Goal: Task Accomplishment & Management: Complete application form

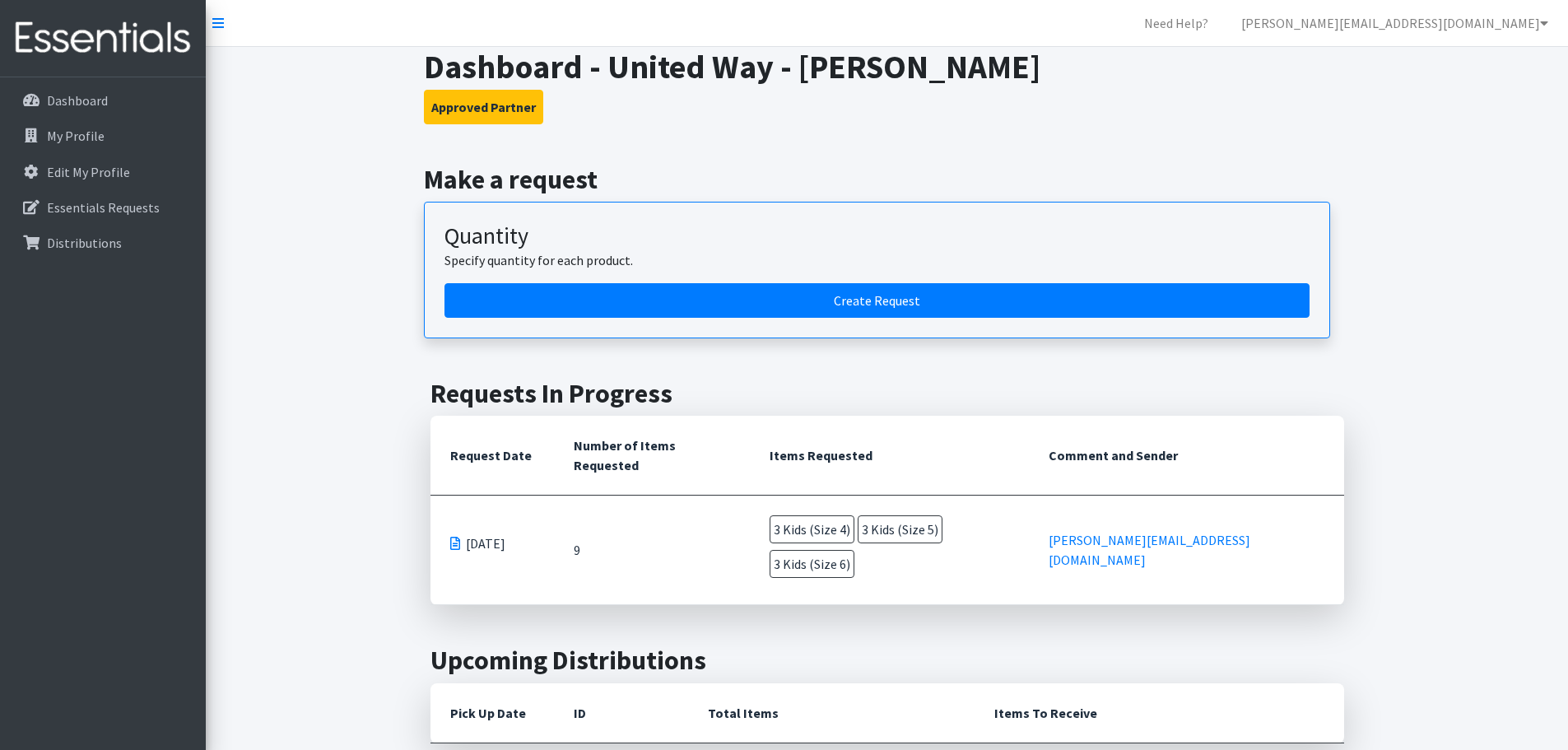
scroll to position [576, 0]
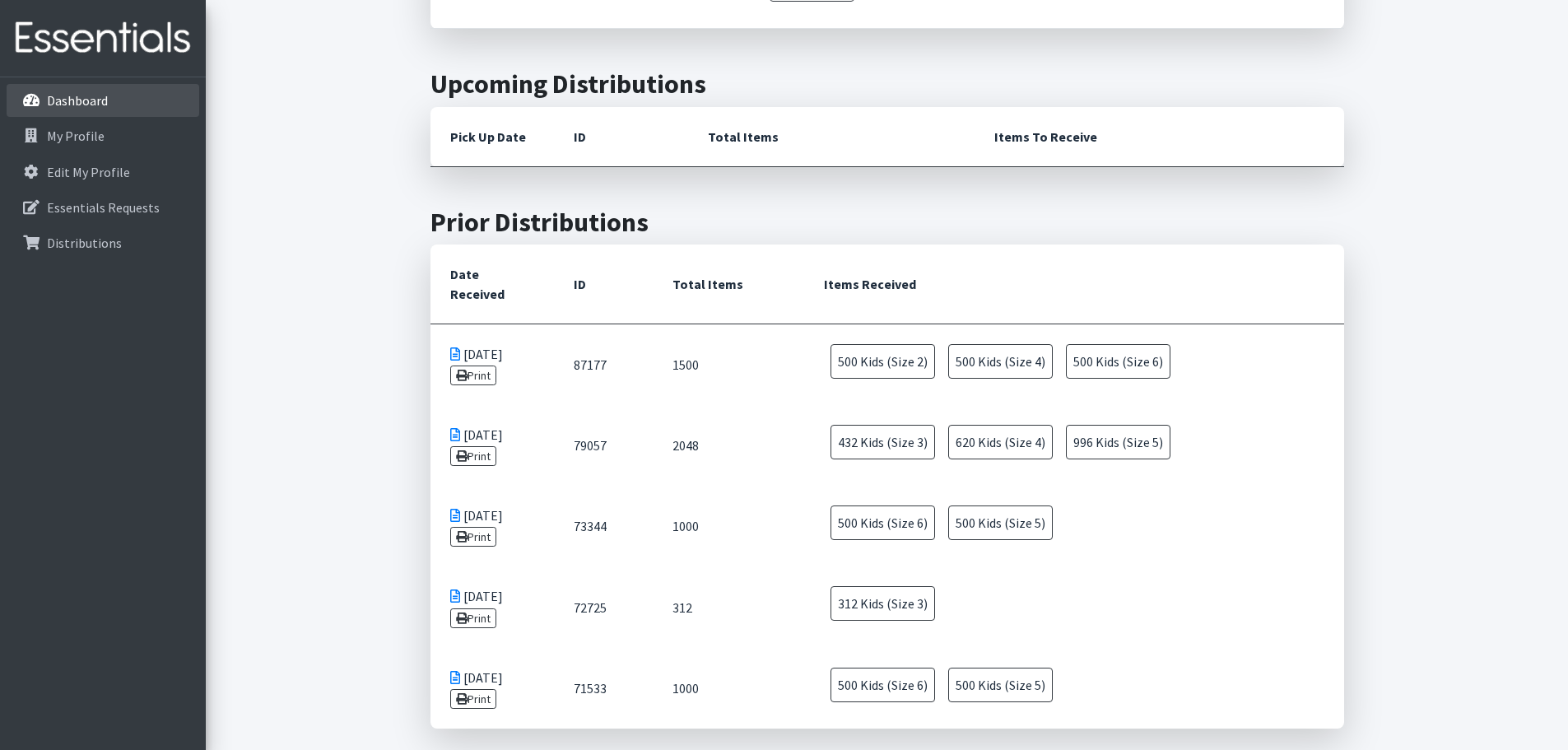
click at [69, 97] on p "Dashboard" at bounding box center [78, 100] width 61 height 16
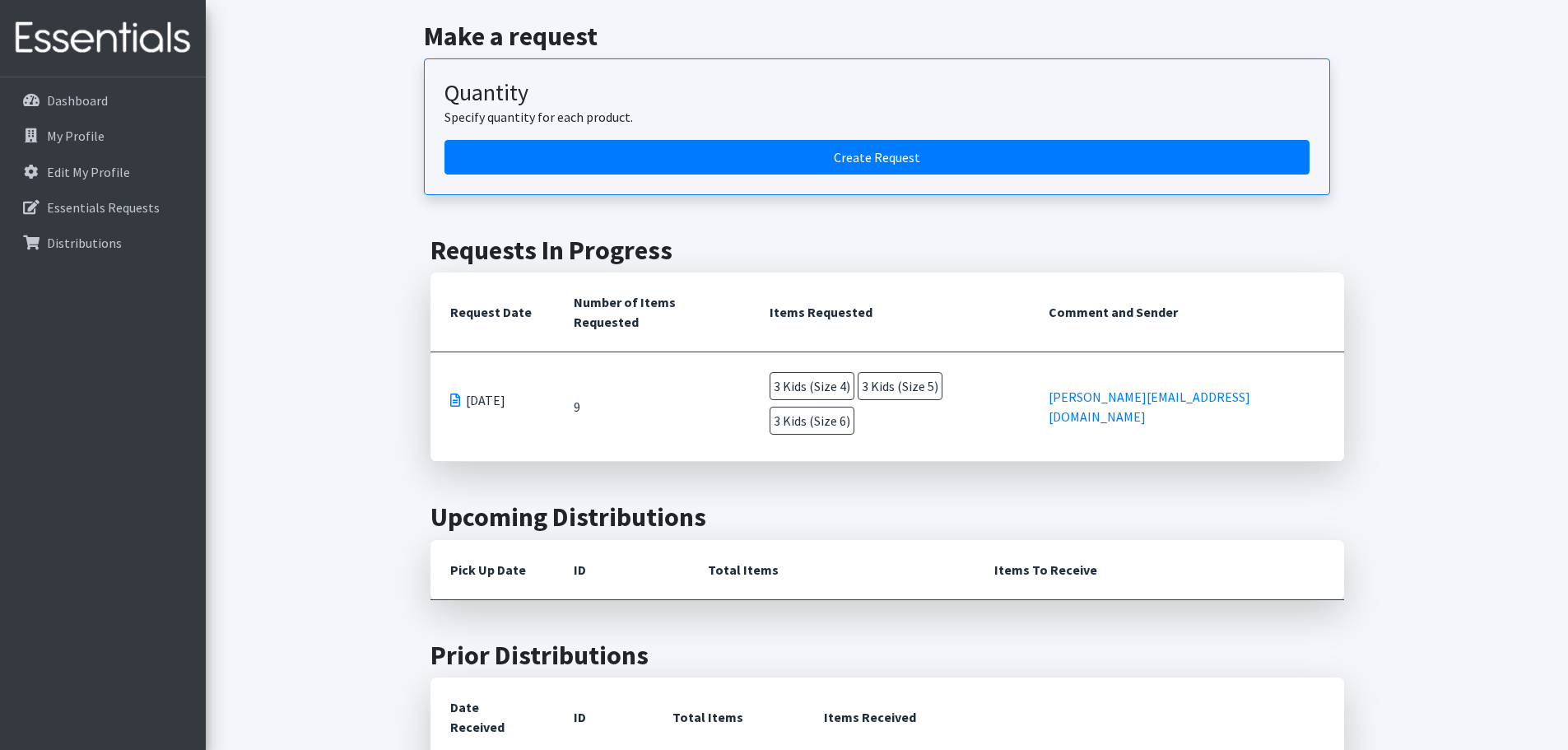
scroll to position [82, 0]
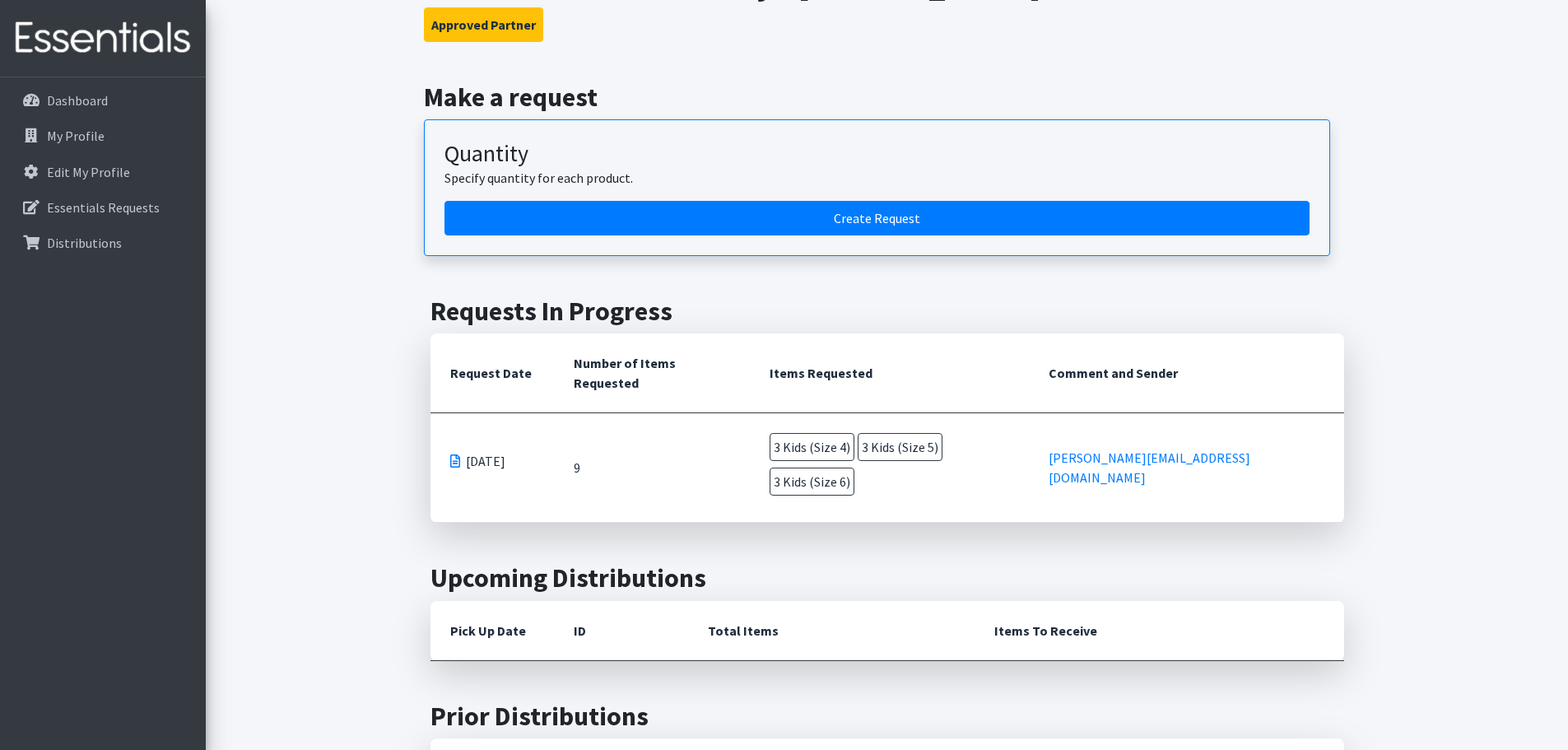
click at [1079, 103] on h2 "Make a request" at bounding box center [887, 96] width 926 height 31
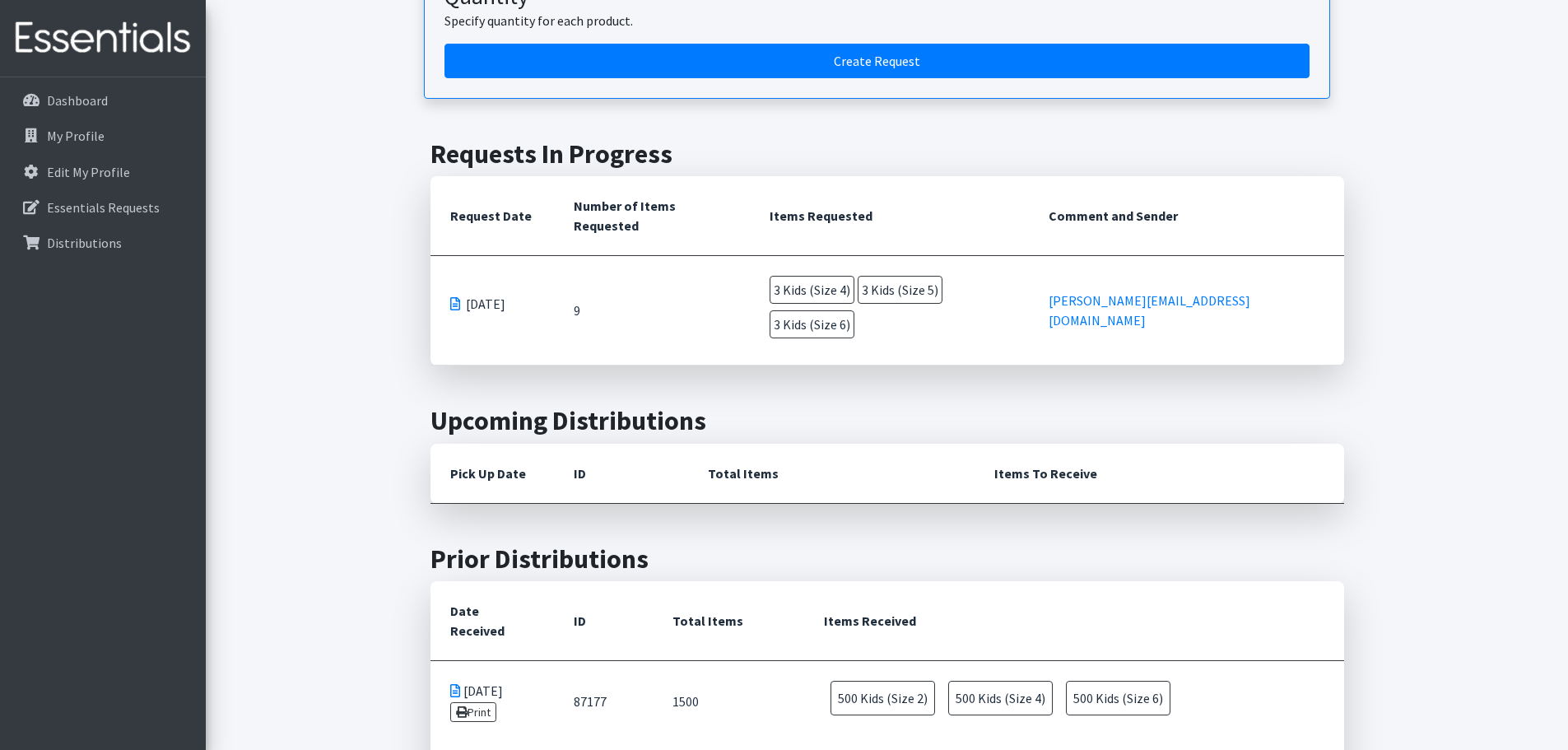
scroll to position [0, 0]
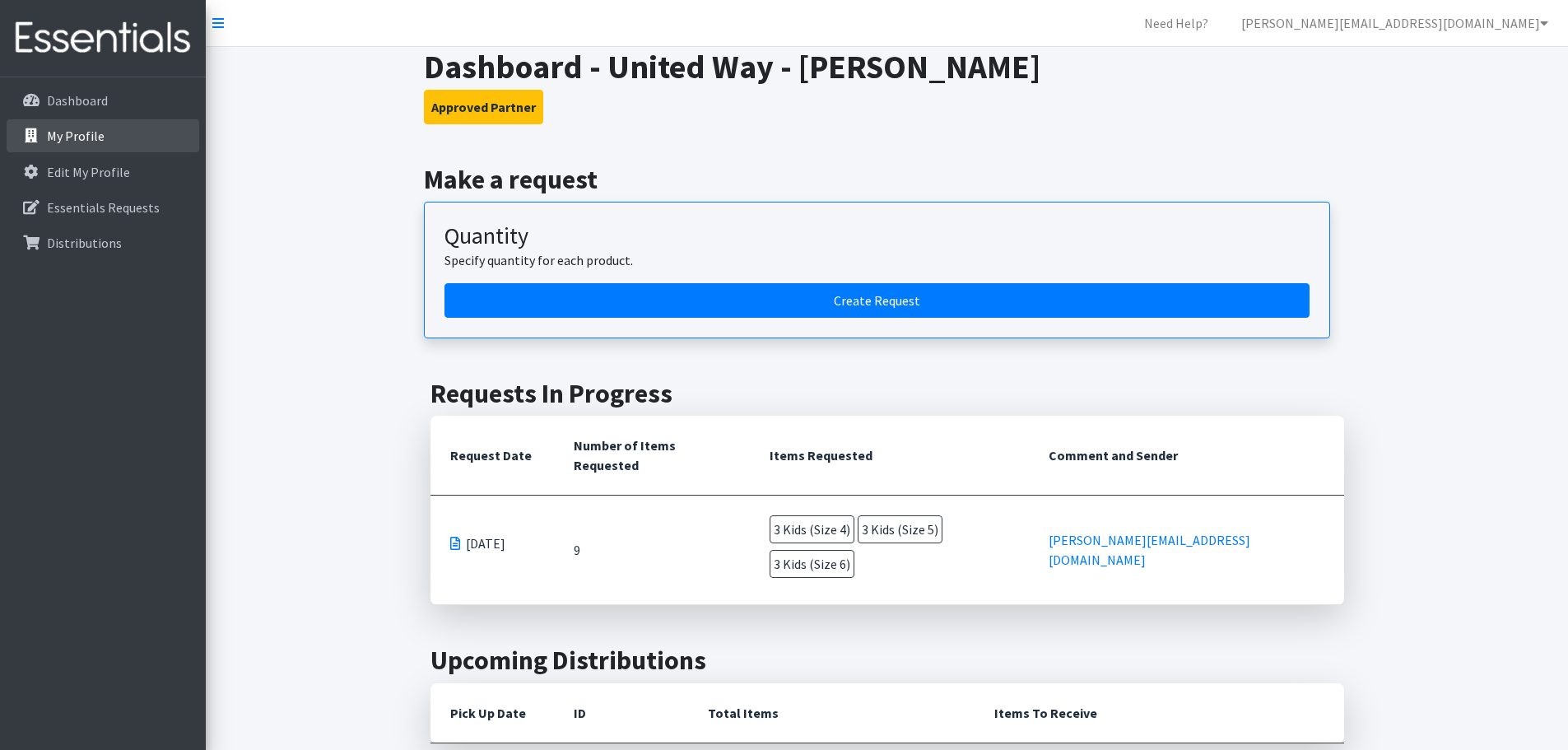
click at [72, 135] on p "My Profile" at bounding box center [76, 136] width 58 height 16
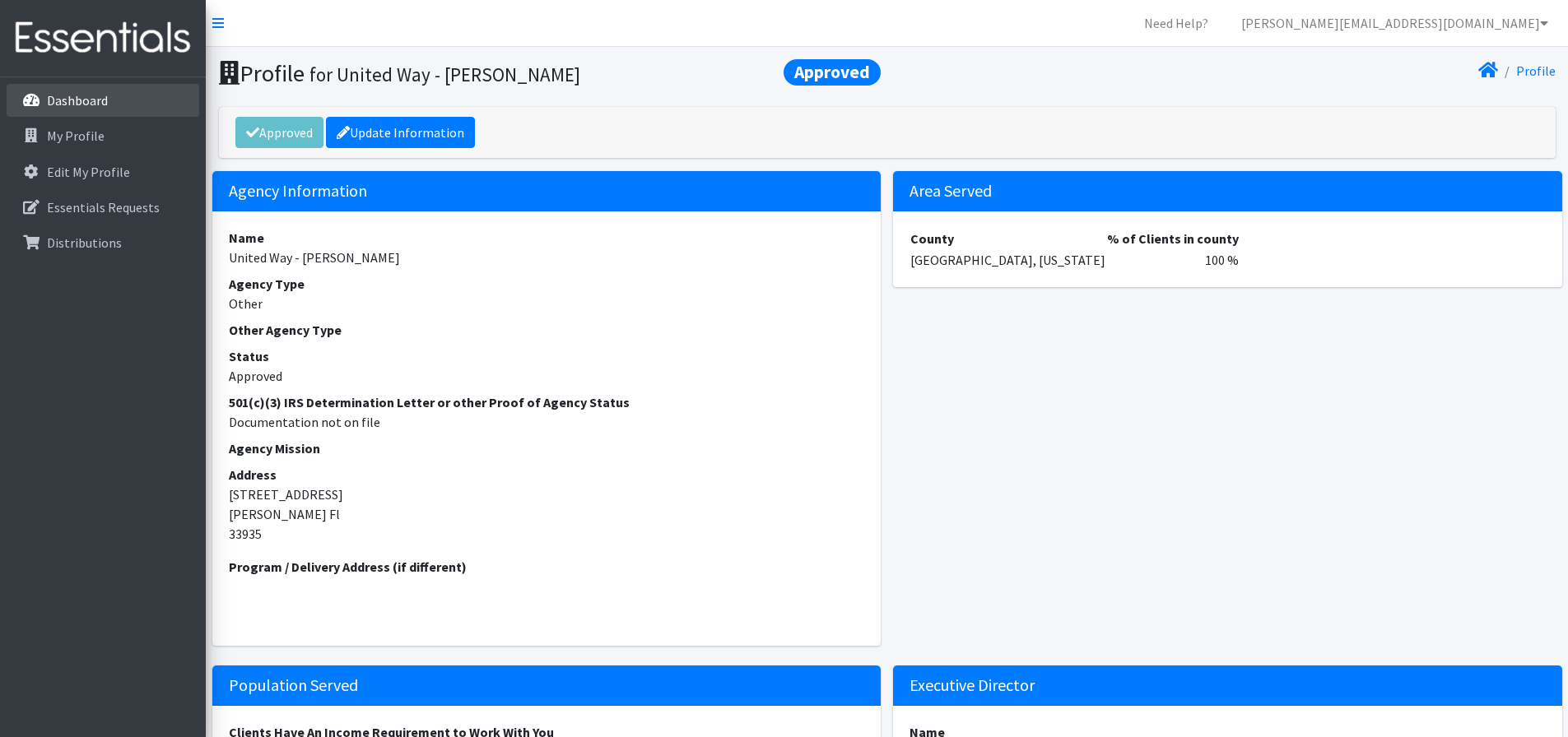
click at [98, 103] on p "Dashboard" at bounding box center [78, 100] width 61 height 16
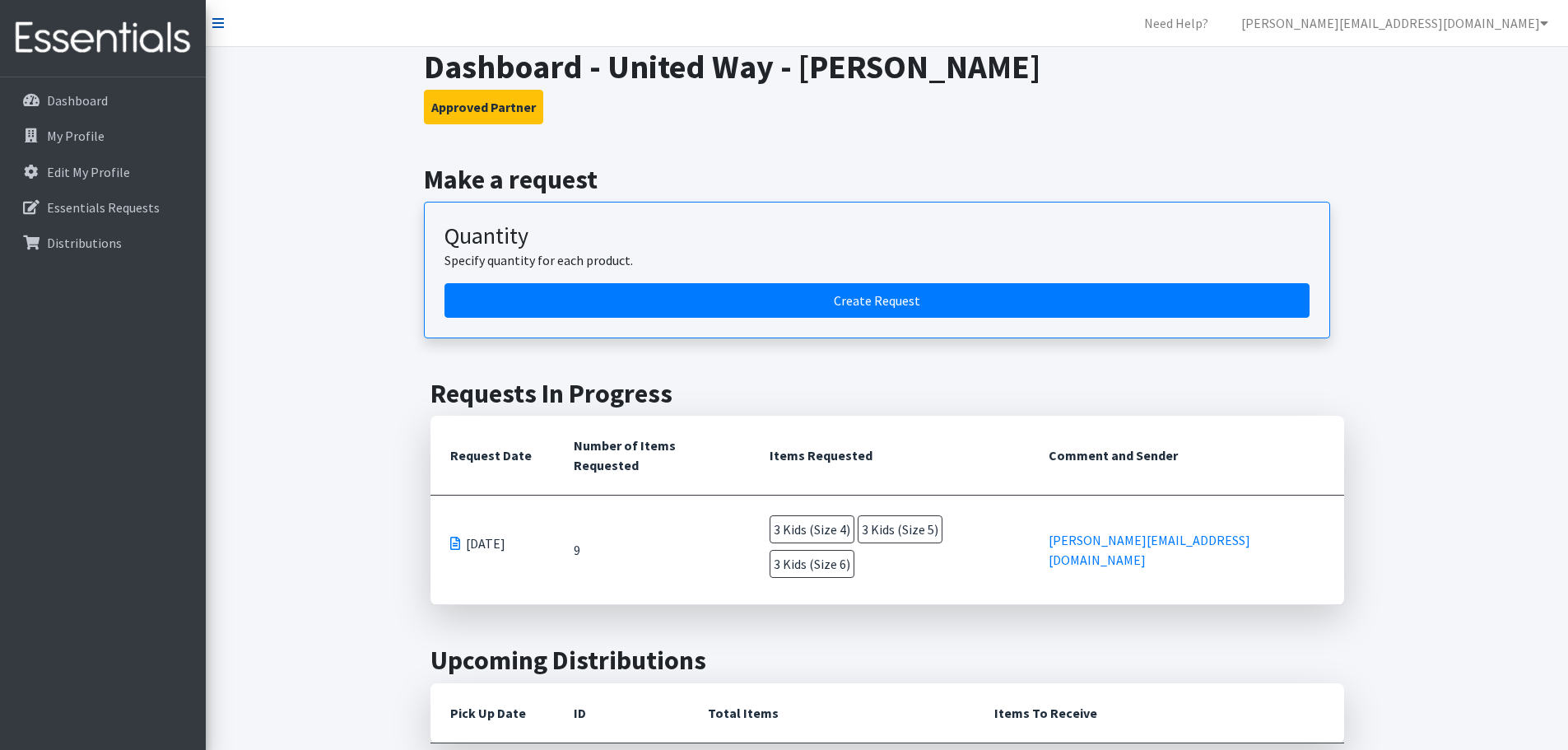
click at [215, 16] on icon at bounding box center [218, 22] width 12 height 13
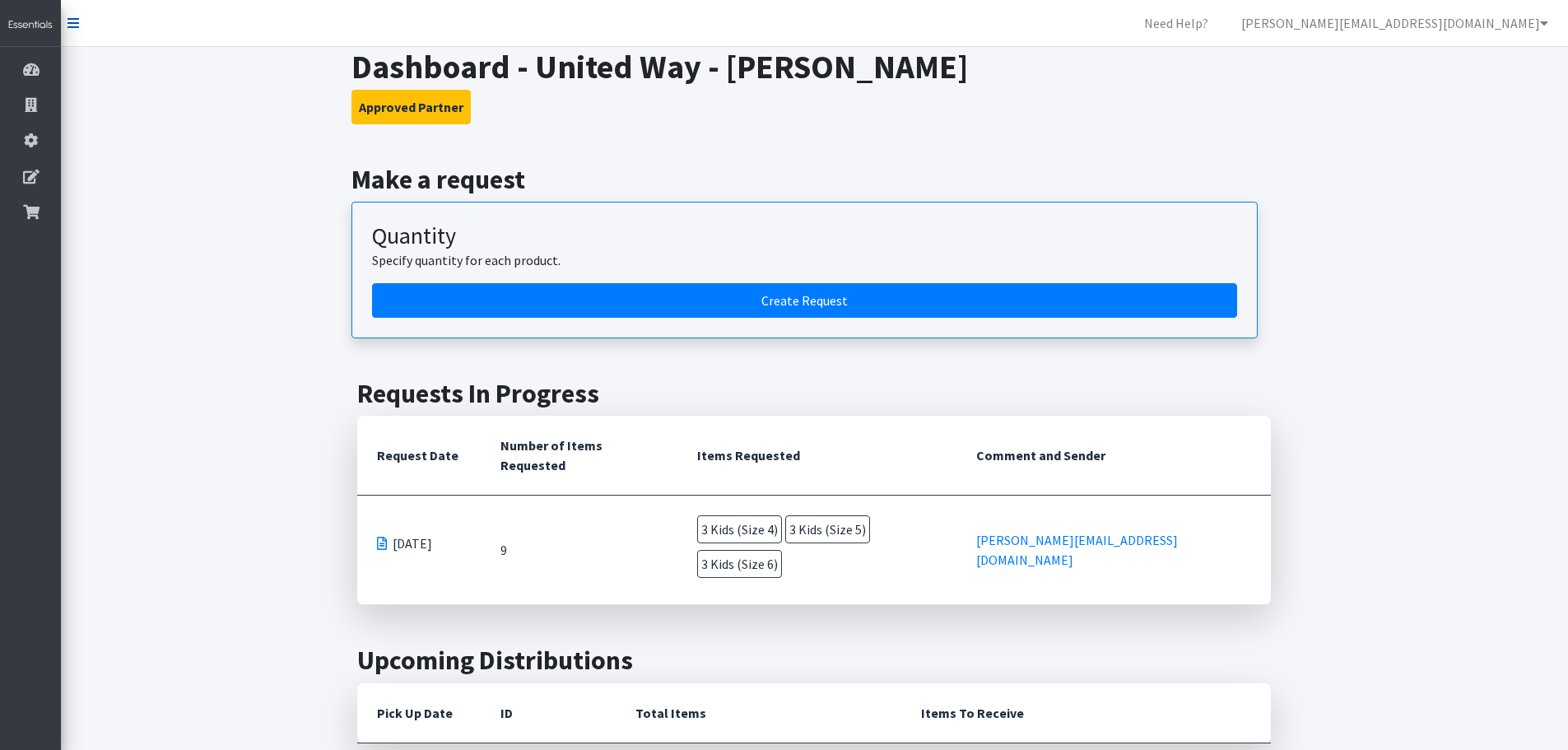
click at [76, 28] on icon at bounding box center [73, 22] width 12 height 13
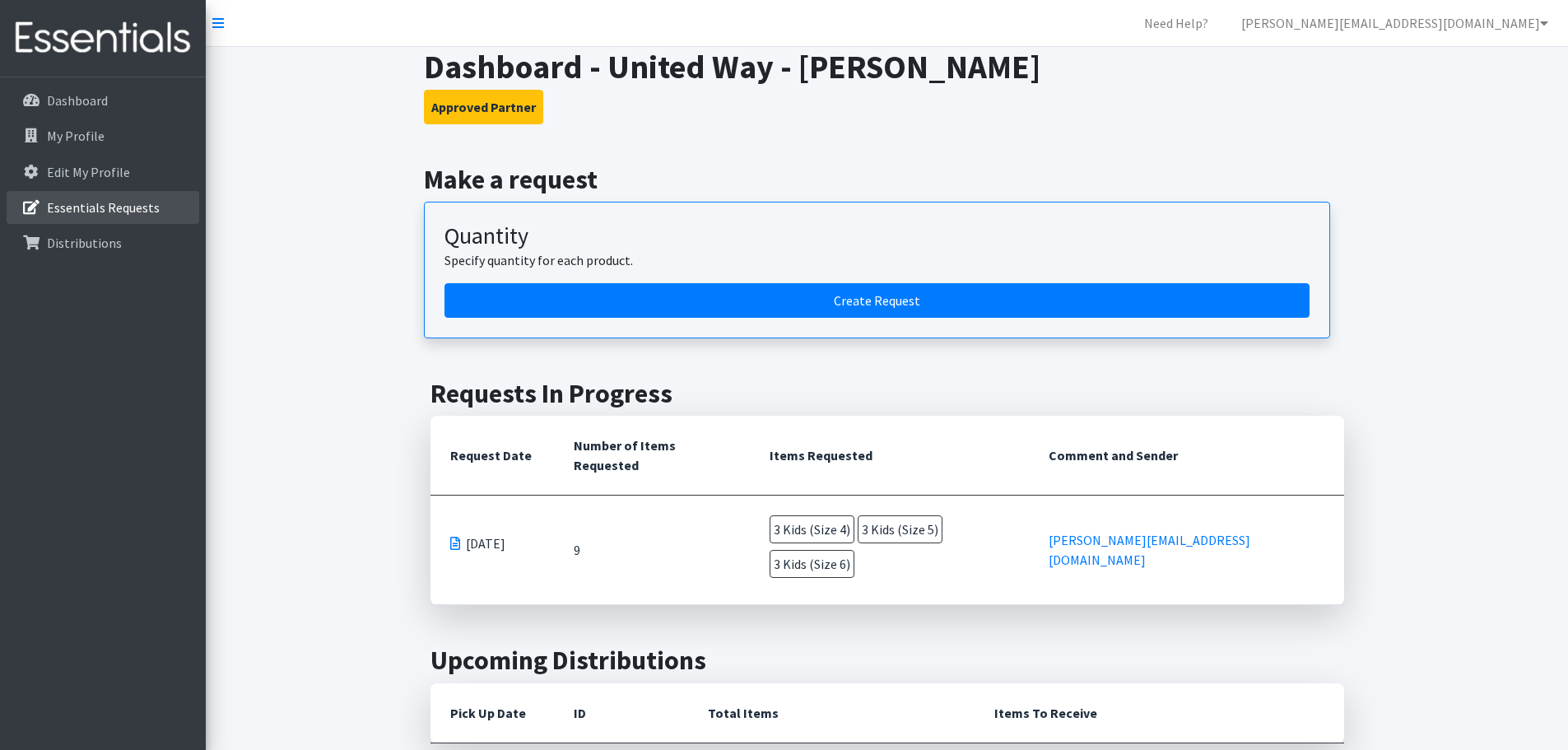
click at [91, 198] on link "Essentials Requests" at bounding box center [103, 207] width 193 height 33
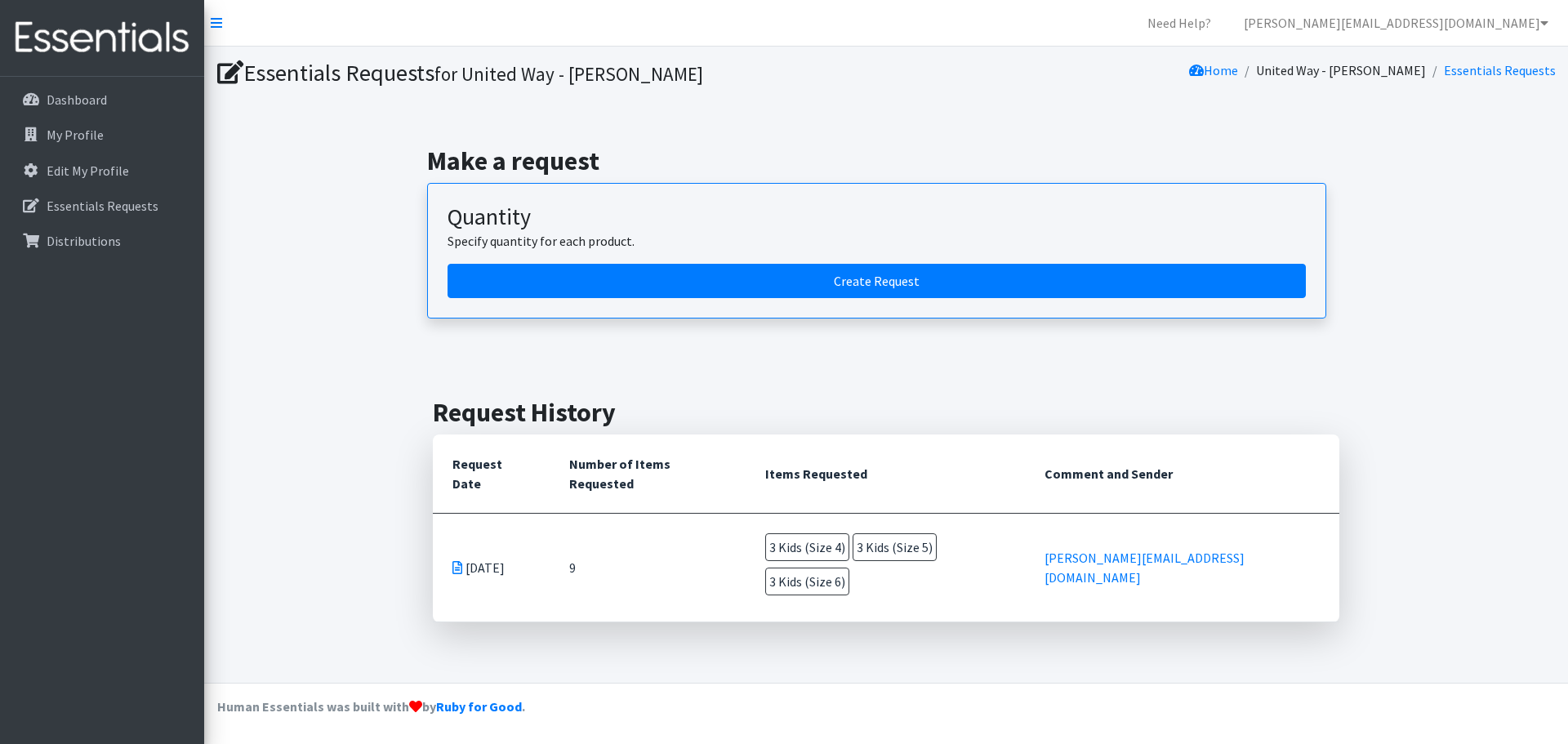
click at [456, 561] on icon at bounding box center [457, 567] width 10 height 13
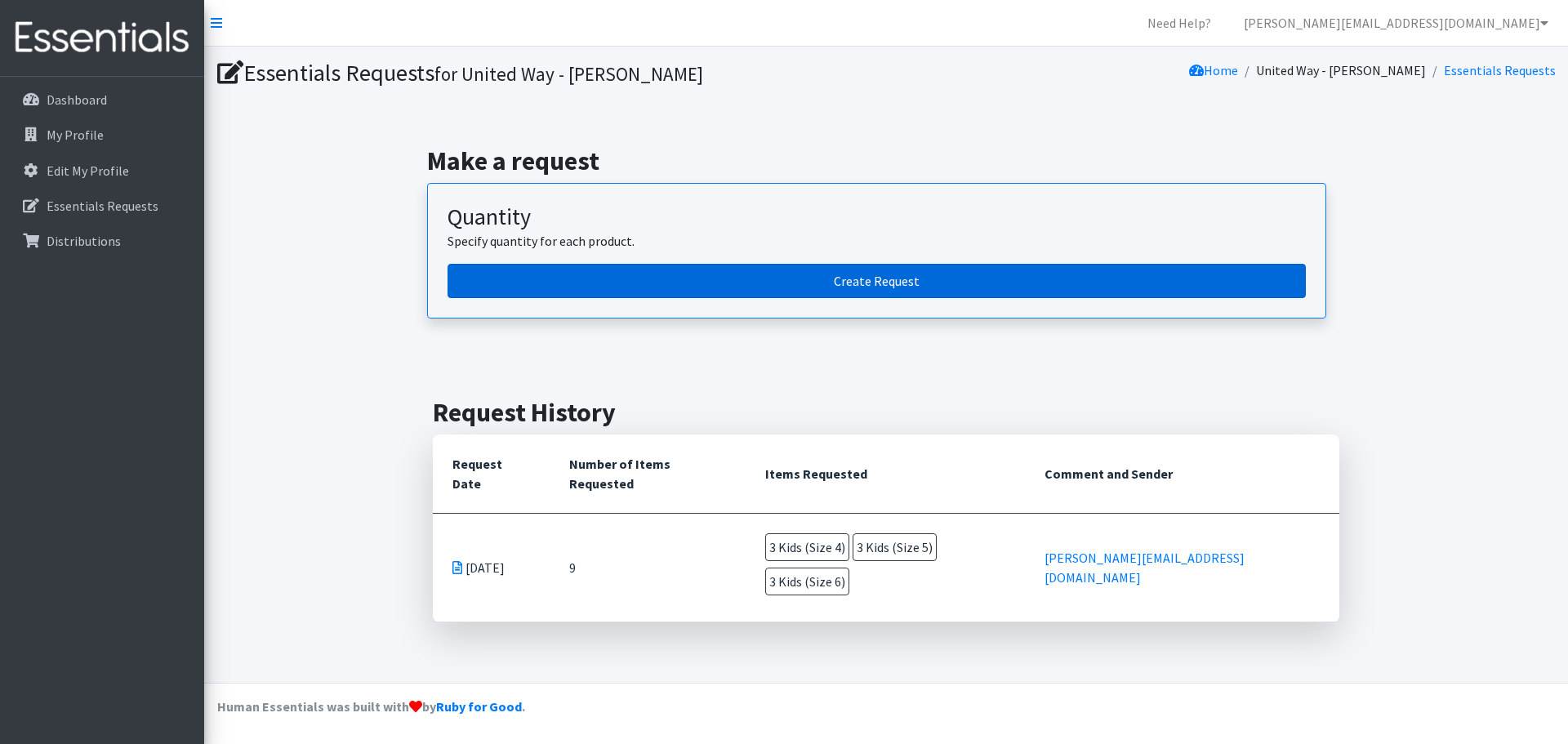
click at [869, 272] on link "Create Request" at bounding box center [876, 280] width 859 height 35
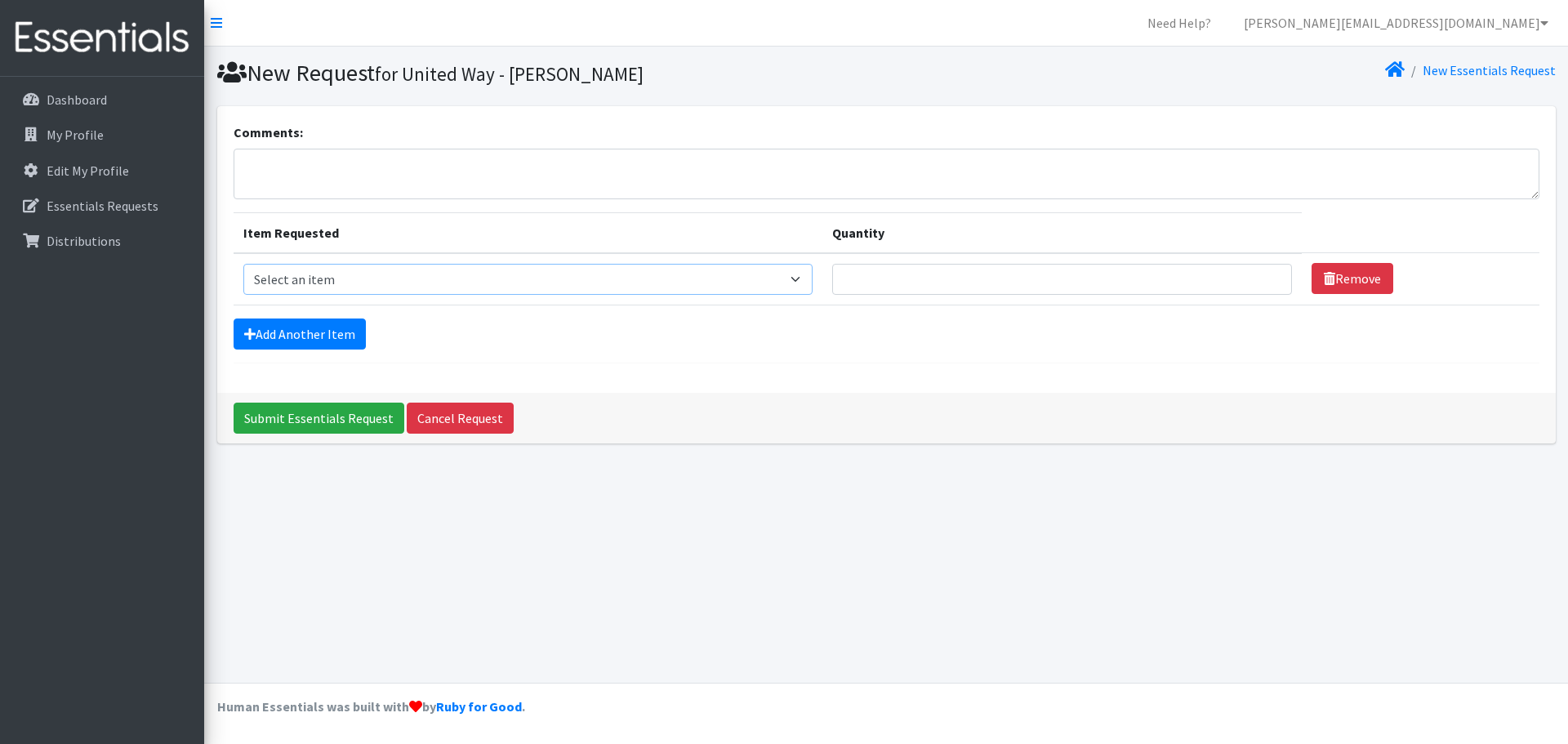
click at [688, 277] on select "Select an item Baby Food Blood Pressure Cuff Children's Disposable Underwear L/…" at bounding box center [528, 279] width 570 height 31
select select "10078"
click at [243, 264] on select "Select an item Baby Food Blood Pressure Cuff Children's Disposable Underwear L/…" at bounding box center [528, 279] width 570 height 31
click at [944, 277] on input "Quantity" at bounding box center [1062, 279] width 461 height 31
type input "5"
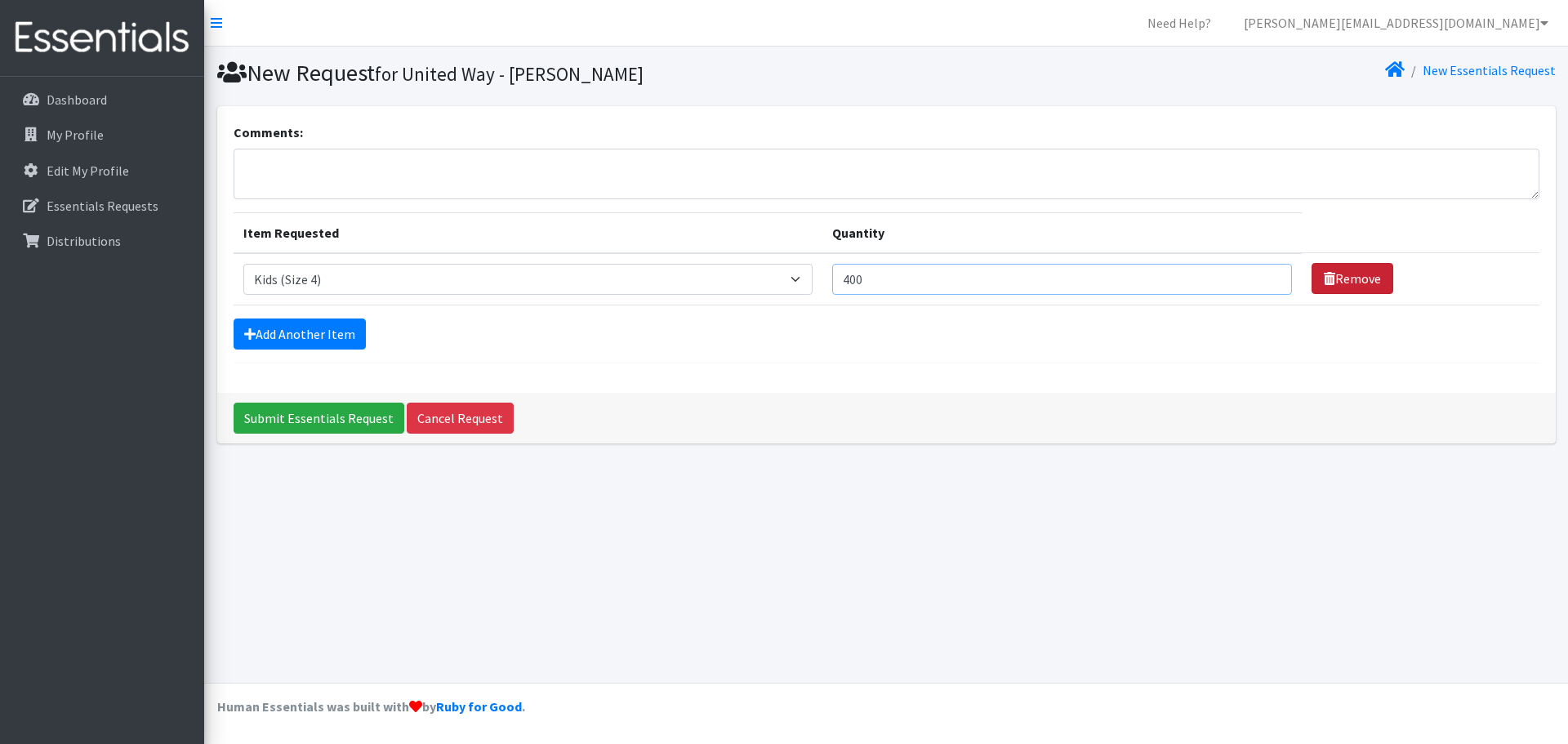
type input "400"
click at [1344, 280] on link "Remove" at bounding box center [1352, 278] width 81 height 31
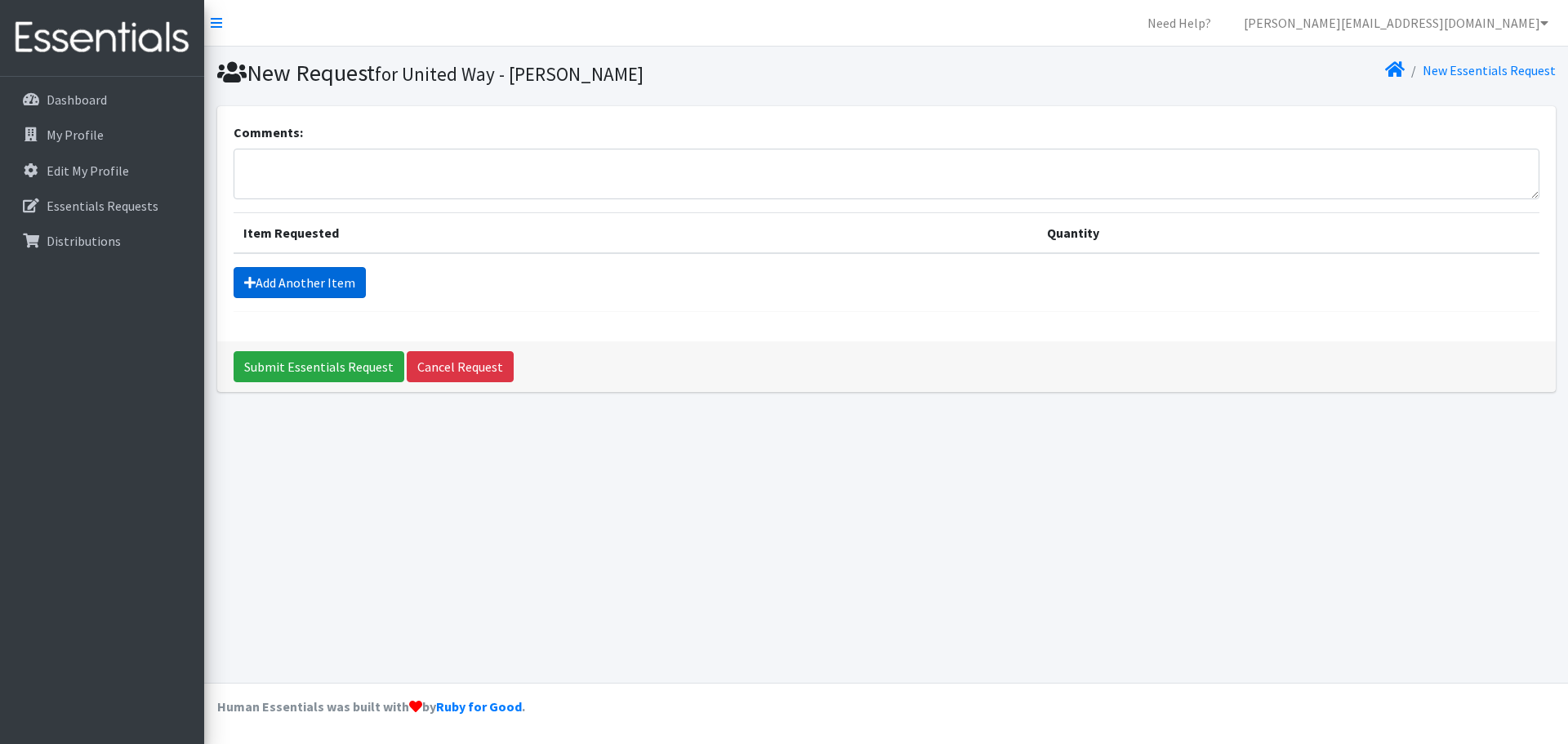
click at [276, 288] on link "Add Another Item" at bounding box center [300, 282] width 133 height 31
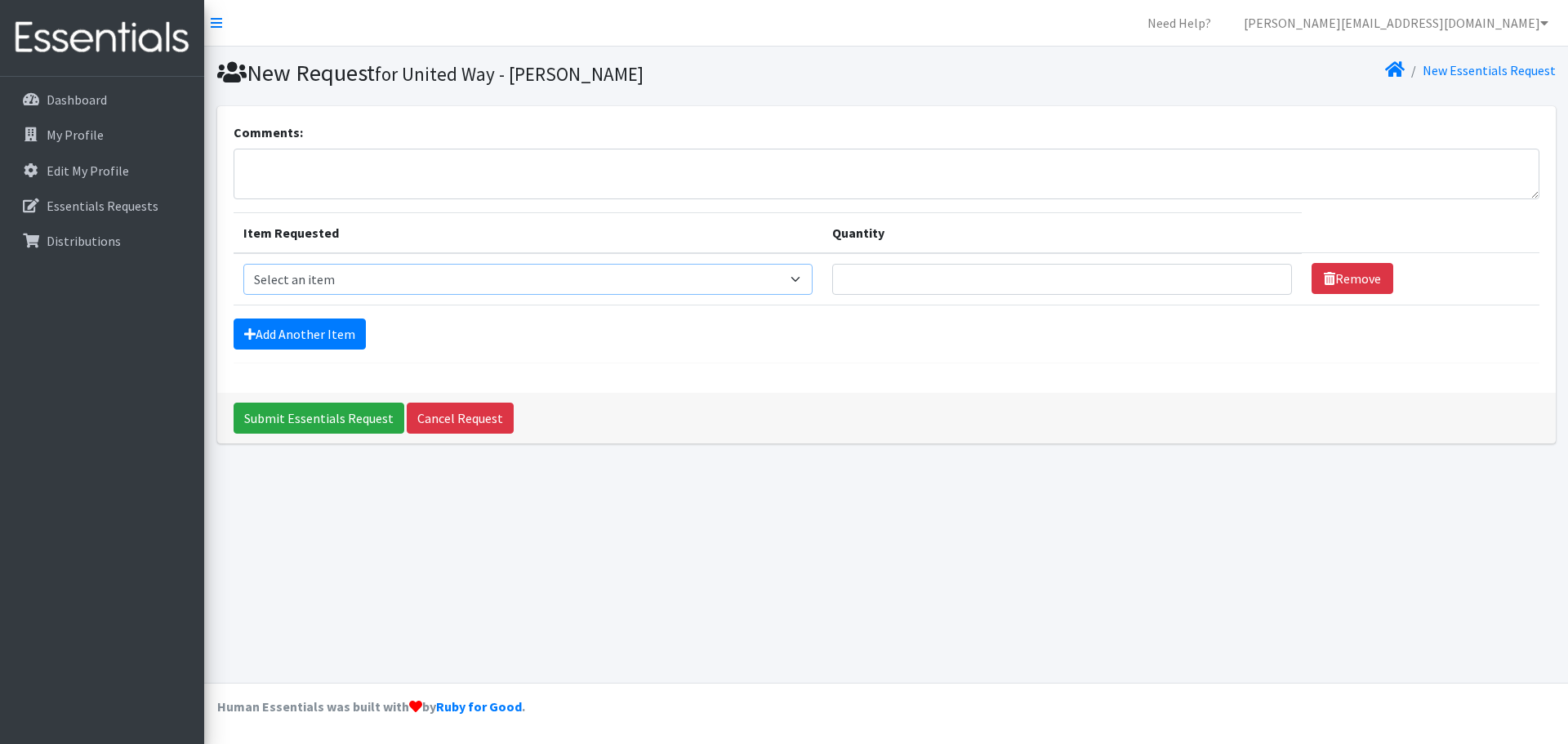
click at [471, 282] on select "Select an item Baby Food Blood Pressure Cuff Children's Disposable Underwear L/…" at bounding box center [528, 279] width 570 height 31
select select "10078"
click at [243, 264] on select "Select an item Baby Food Blood Pressure Cuff Children's Disposable Underwear L/…" at bounding box center [528, 279] width 570 height 31
click at [915, 281] on input "Quantity" at bounding box center [1062, 279] width 461 height 31
type input "400"
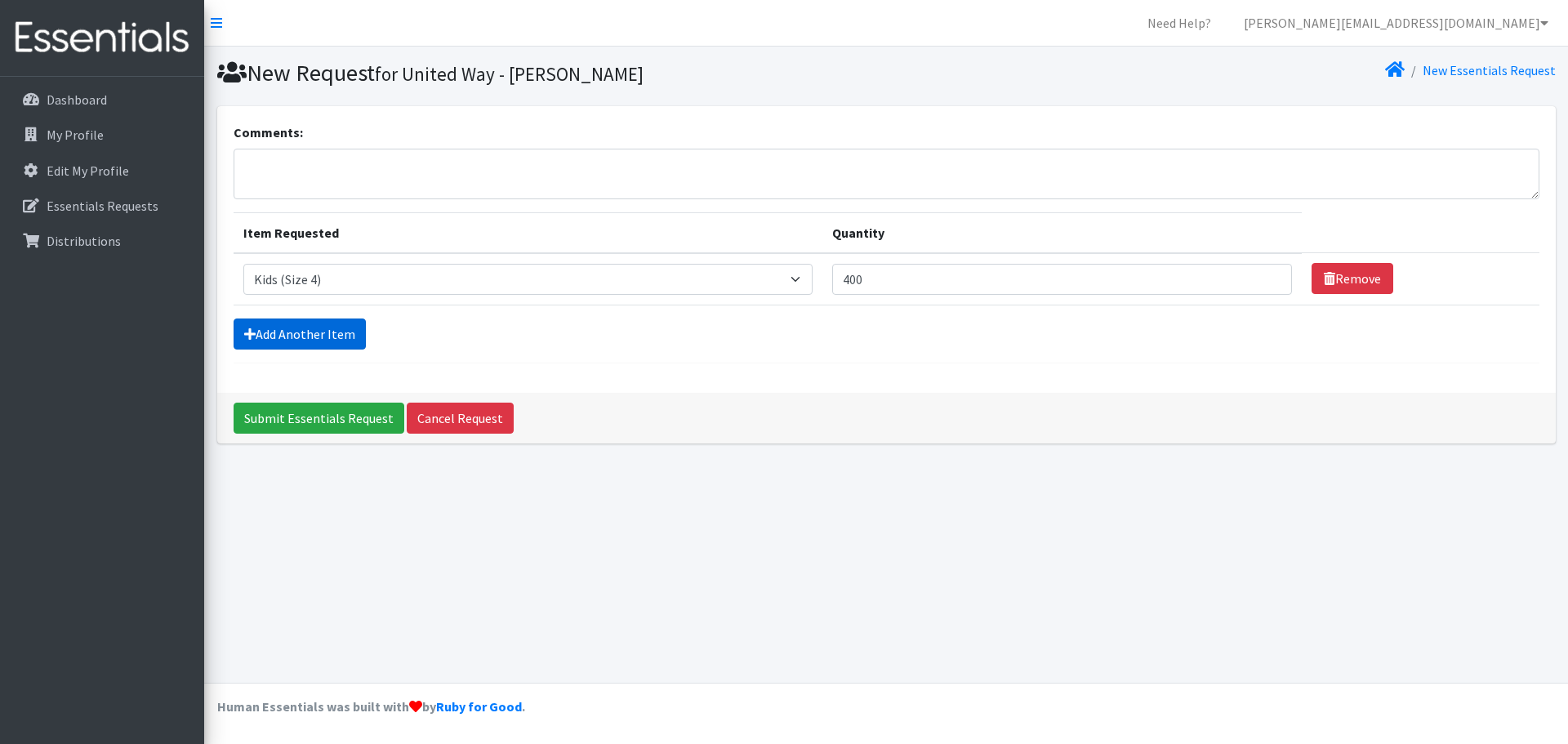
click at [312, 338] on link "Add Another Item" at bounding box center [300, 334] width 133 height 31
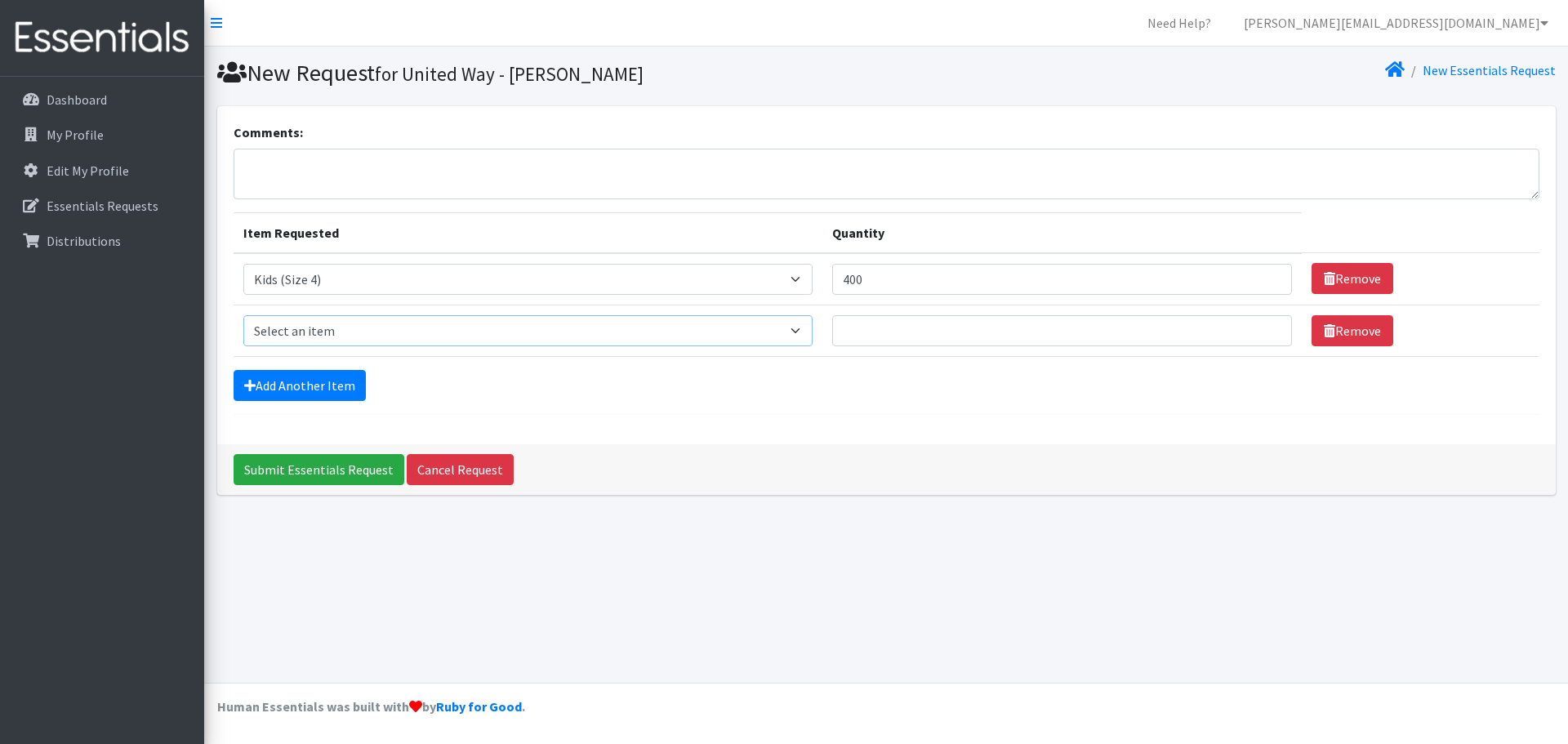
click at [387, 342] on select "Select an item Baby Food Blood Pressure Cuff Children's Disposable Underwear L/…" at bounding box center [528, 330] width 570 height 31
select select "10042"
click at [243, 315] on select "Select an item Baby Food Blood Pressure Cuff Children's Disposable Underwear L/…" at bounding box center [528, 330] width 570 height 31
click at [880, 328] on input "Quantity" at bounding box center [1062, 330] width 461 height 31
type input "400"
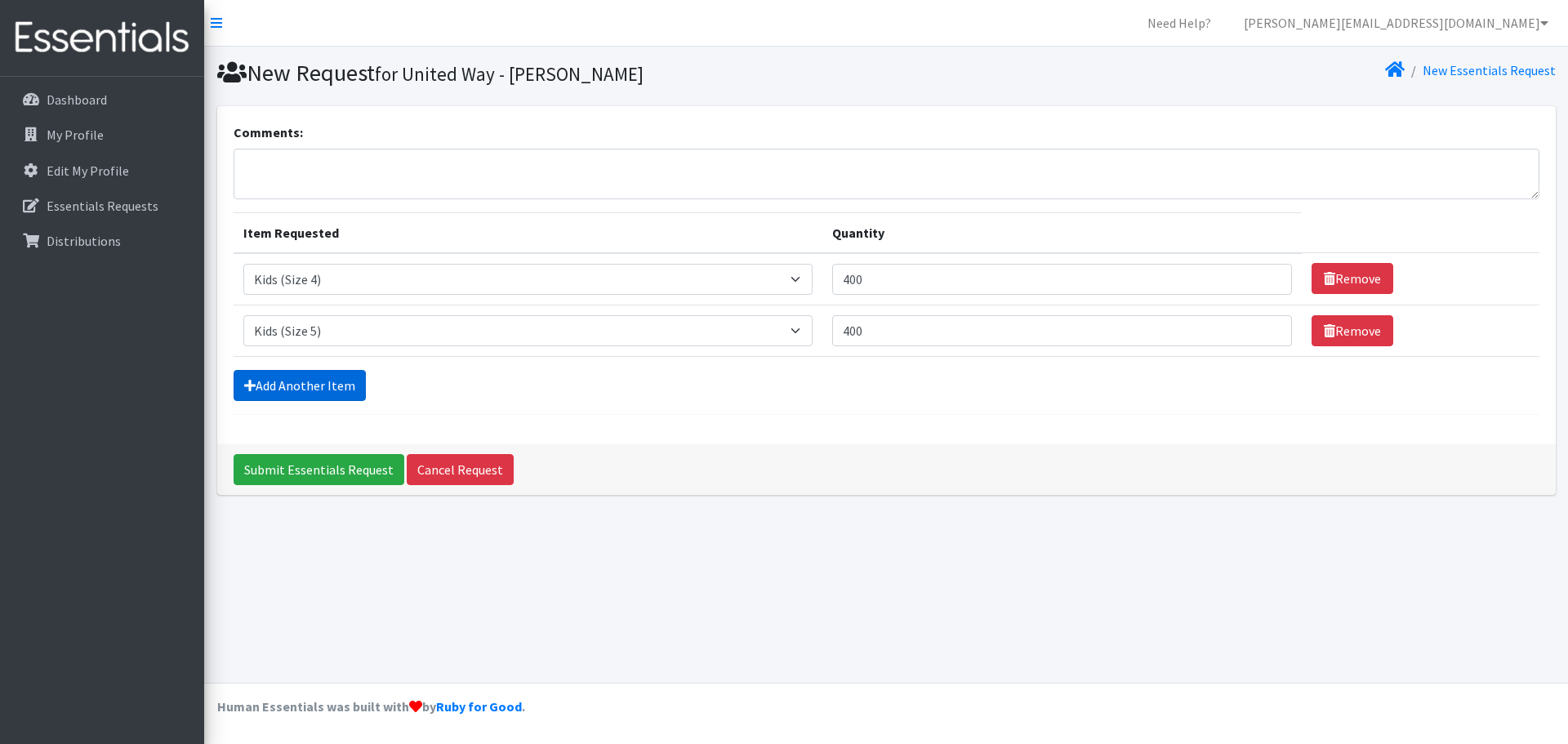
click at [291, 389] on link "Add Another Item" at bounding box center [300, 385] width 133 height 31
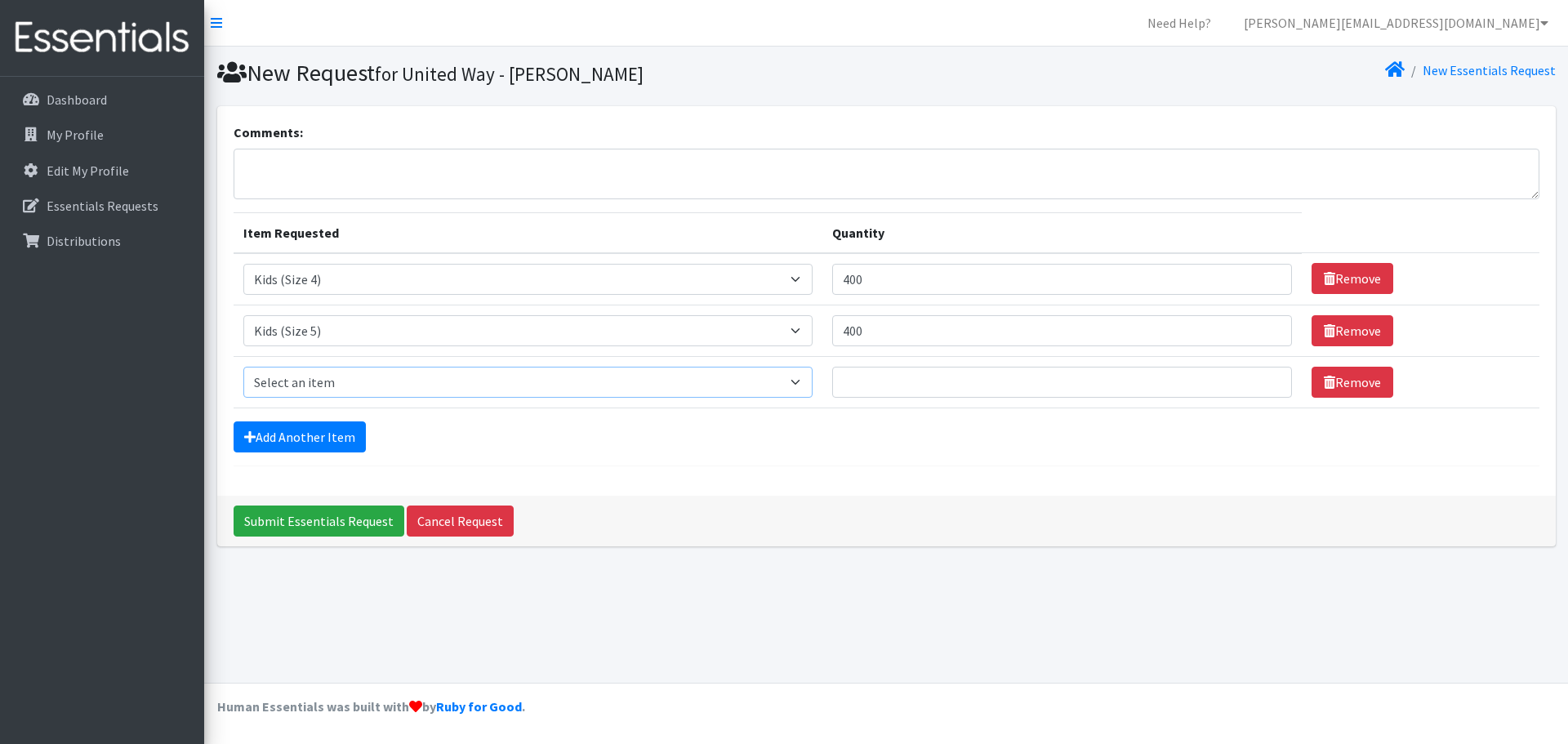
click at [700, 381] on select "Select an item Baby Food Blood Pressure Cuff Children's Disposable Underwear L/…" at bounding box center [528, 382] width 570 height 31
select select "10062"
click at [243, 367] on select "Select an item Baby Food Blood Pressure Cuff Children's Disposable Underwear L/…" at bounding box center [528, 382] width 570 height 31
click at [929, 382] on input "Quantity" at bounding box center [1062, 382] width 461 height 31
type input "400"
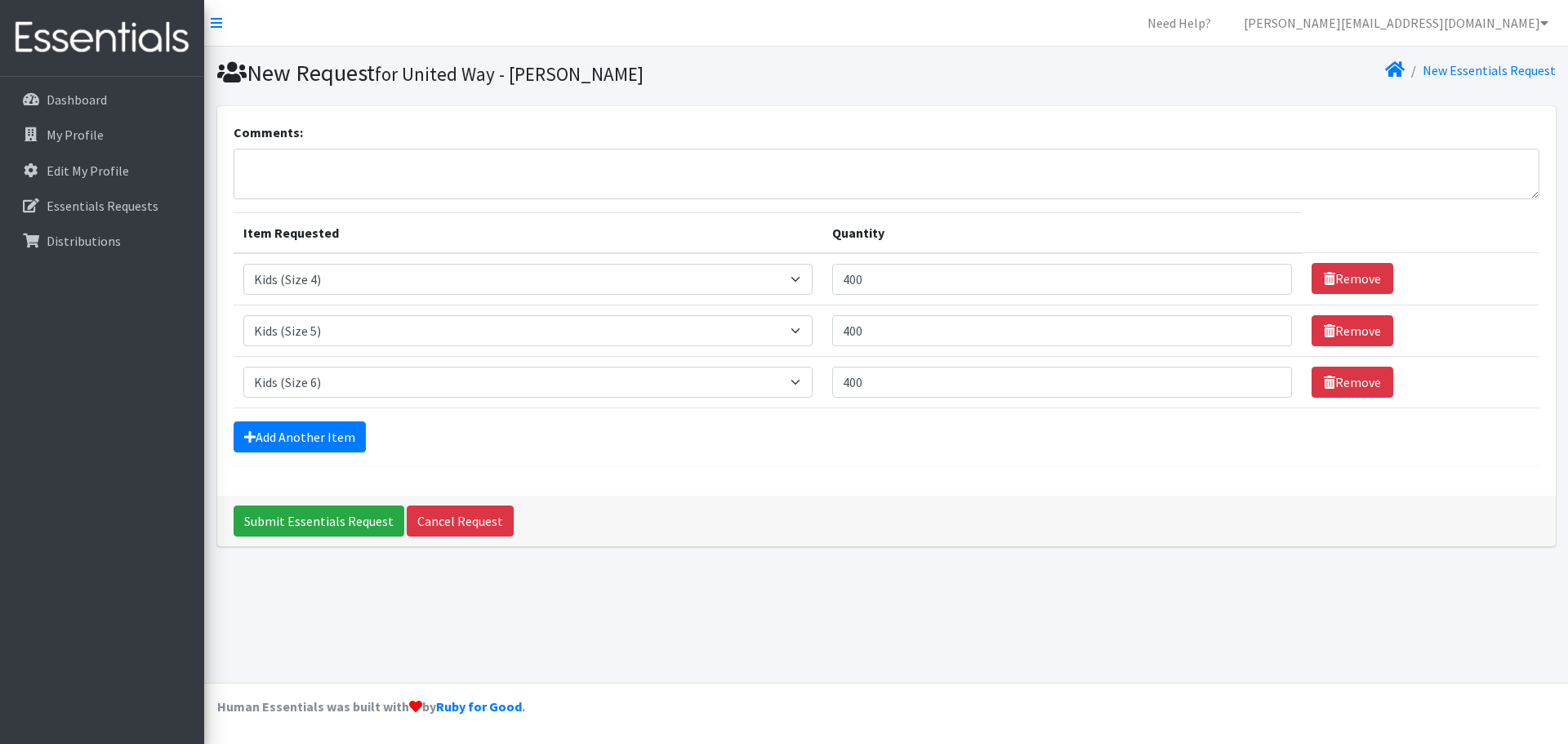
click at [700, 472] on div "Comments: Item Requested Quantity Item Requested Select an item Baby Food Blood…" at bounding box center [886, 301] width 1338 height 389
click at [344, 527] on input "Submit Essentials Request" at bounding box center [318, 521] width 171 height 31
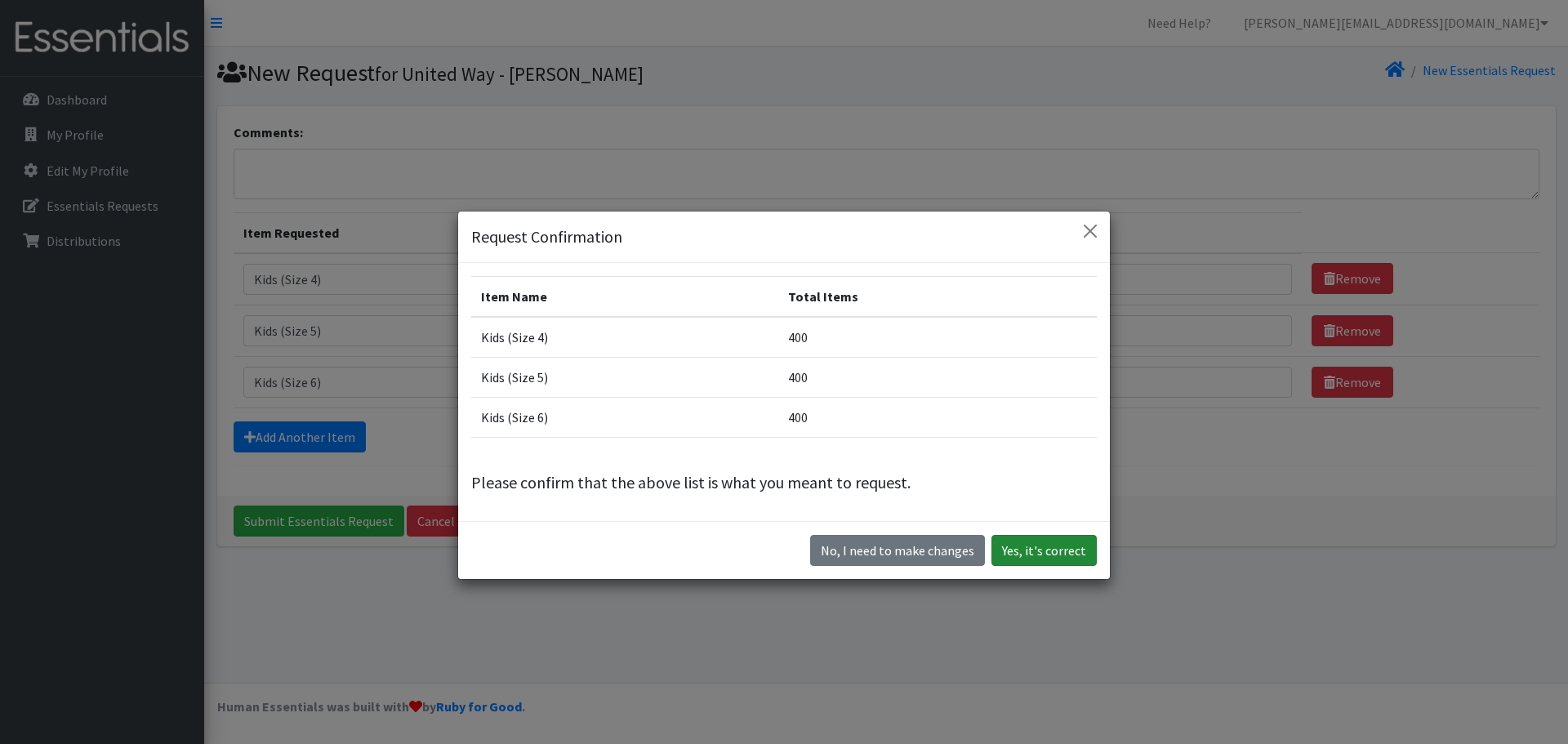
click at [1037, 539] on button "Yes, it's correct" at bounding box center [1044, 550] width 105 height 31
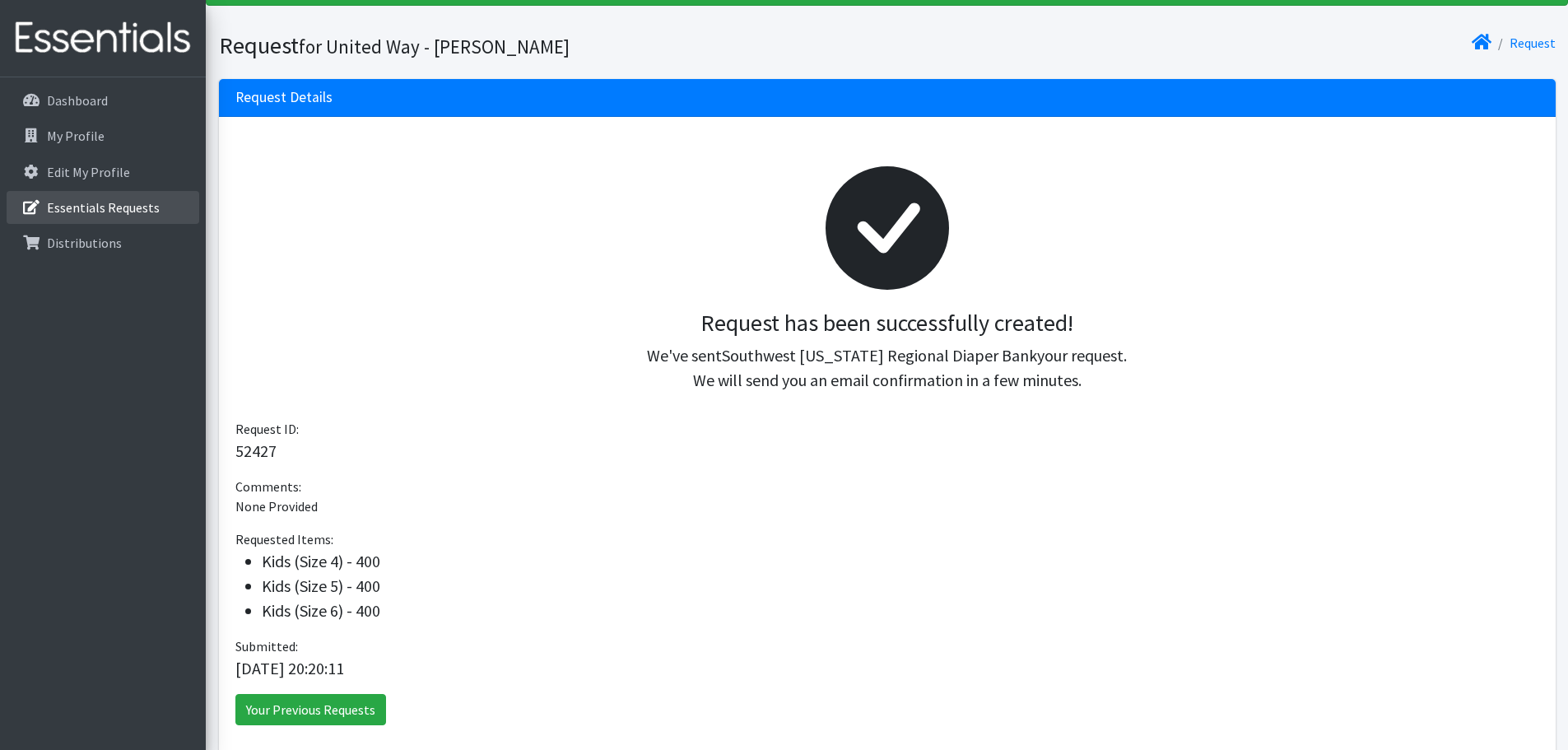
scroll to position [162, 0]
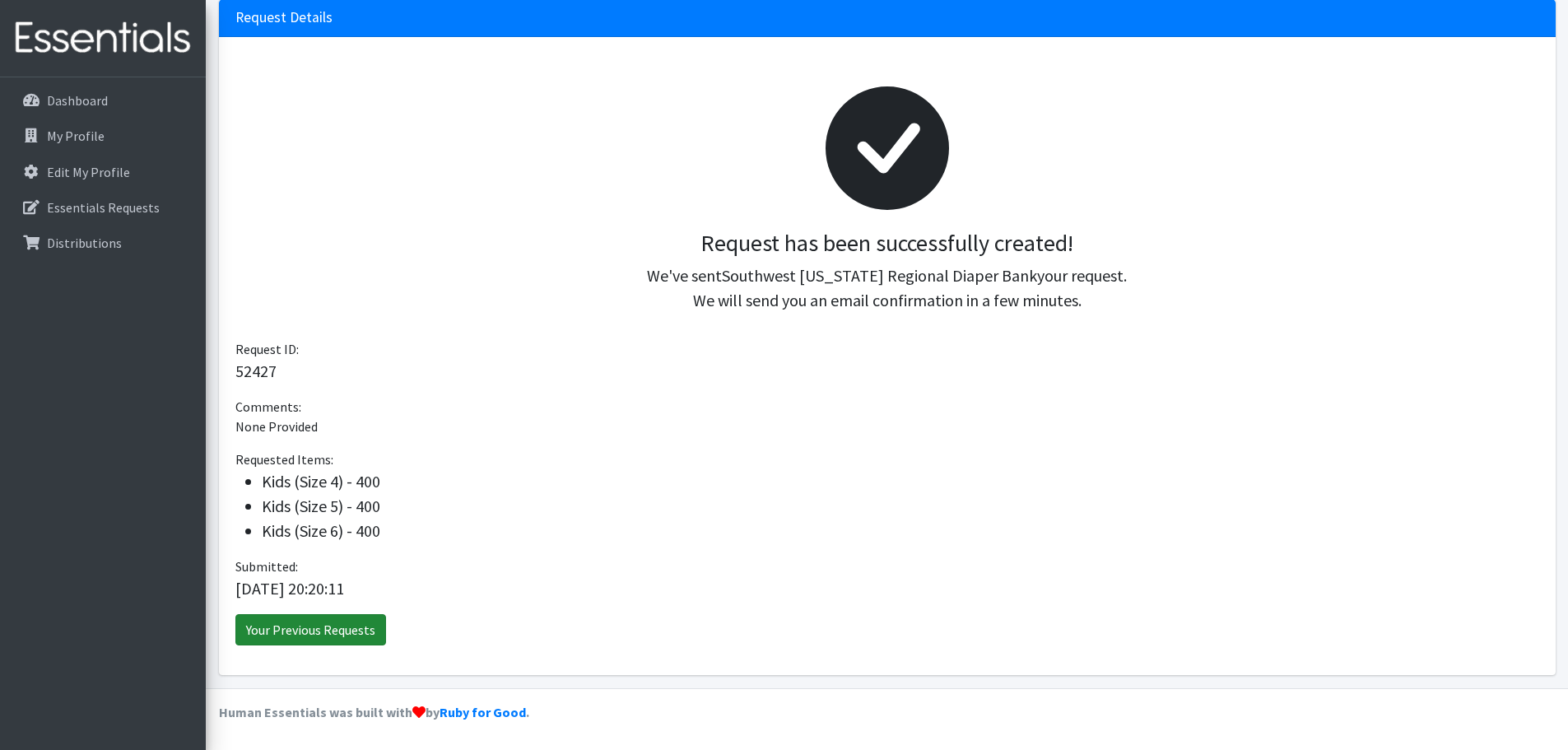
click at [275, 624] on link "Your Previous Requests" at bounding box center [310, 630] width 151 height 31
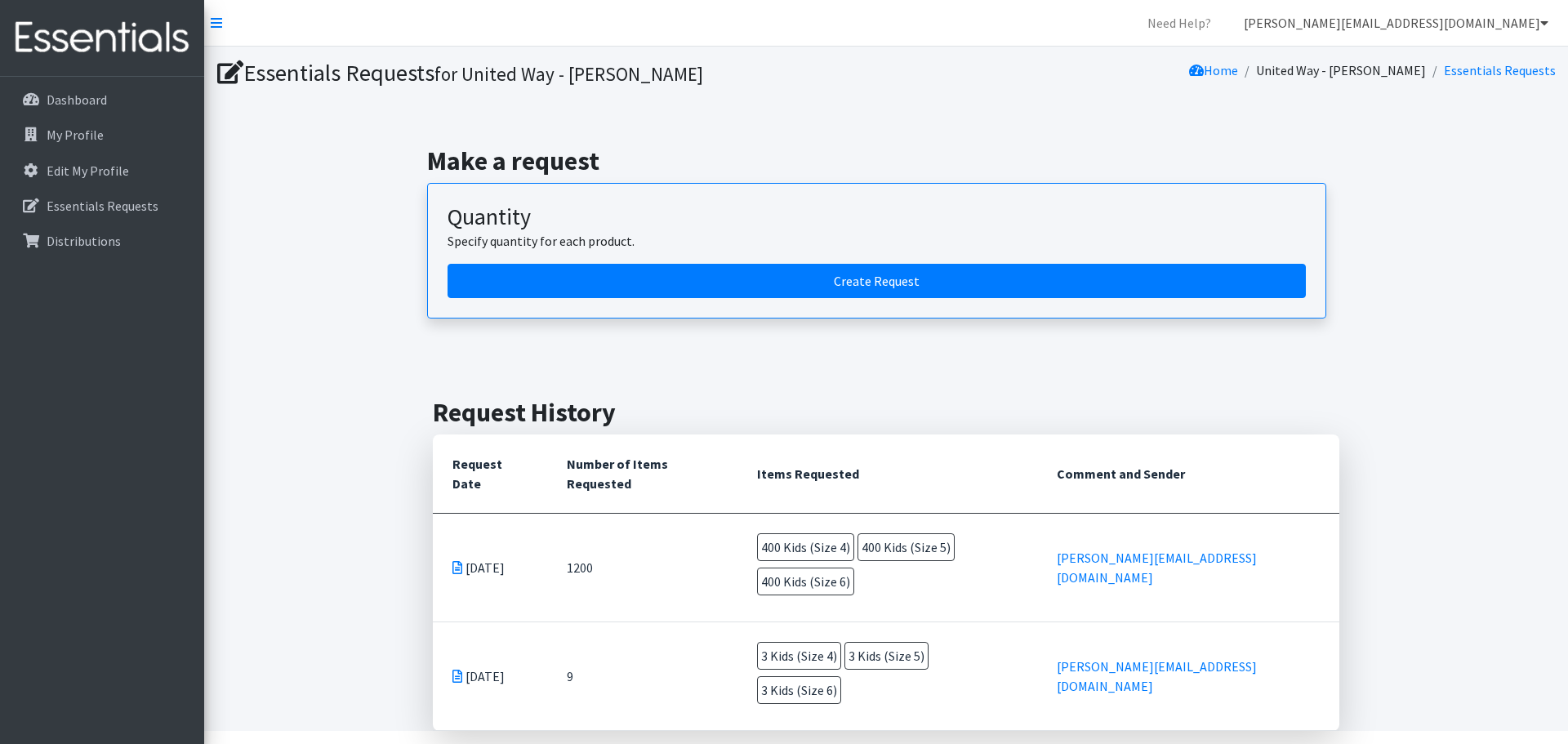
click at [1459, 19] on link "[PERSON_NAME][EMAIL_ADDRESS][DOMAIN_NAME]" at bounding box center [1396, 22] width 331 height 33
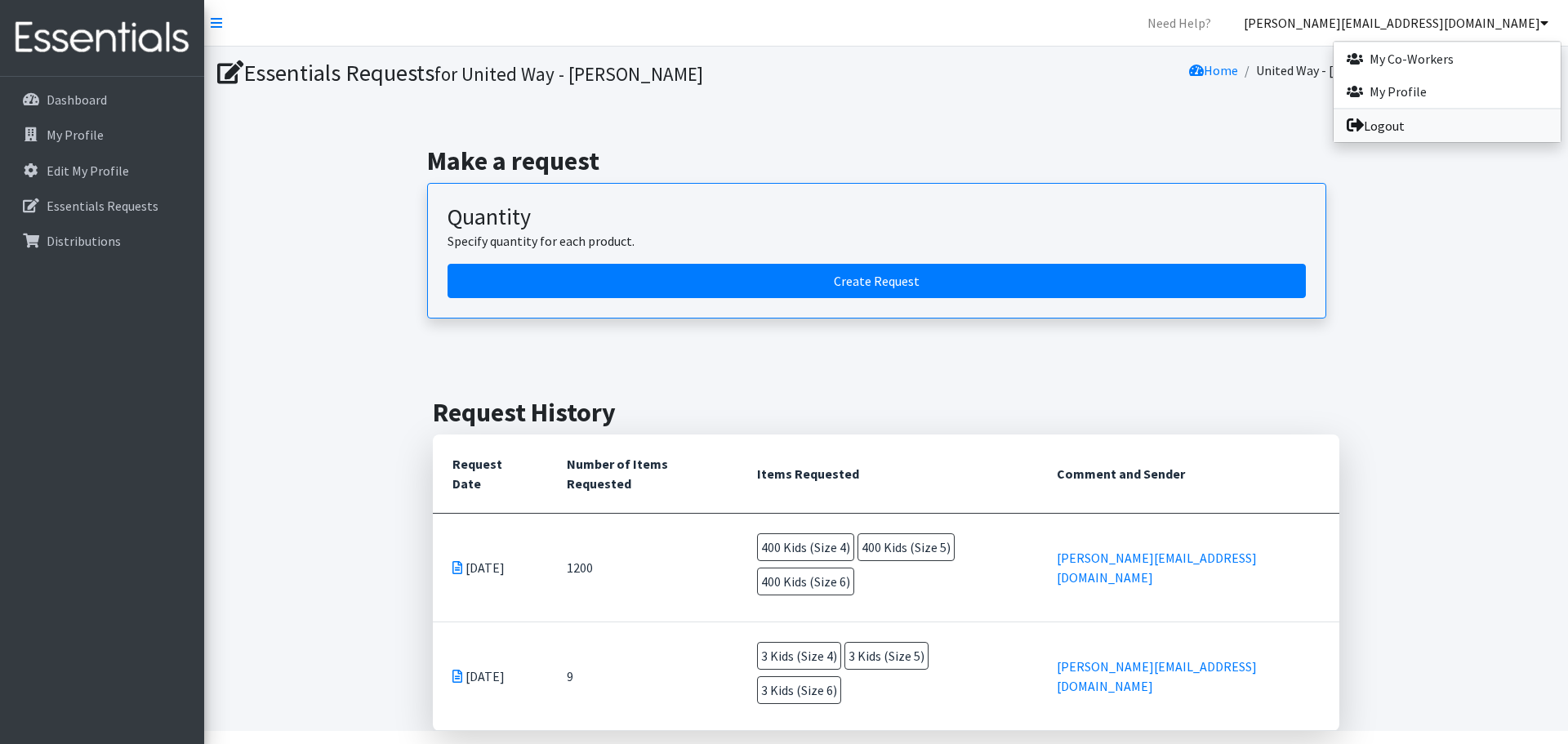
click at [1365, 123] on link "Logout" at bounding box center [1447, 126] width 227 height 33
